Goal: Information Seeking & Learning: Learn about a topic

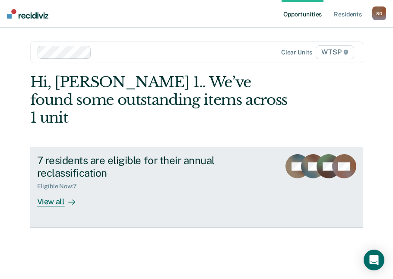
click at [54, 190] on div "View all" at bounding box center [61, 198] width 48 height 17
